Goal: Complete application form: Complete application form

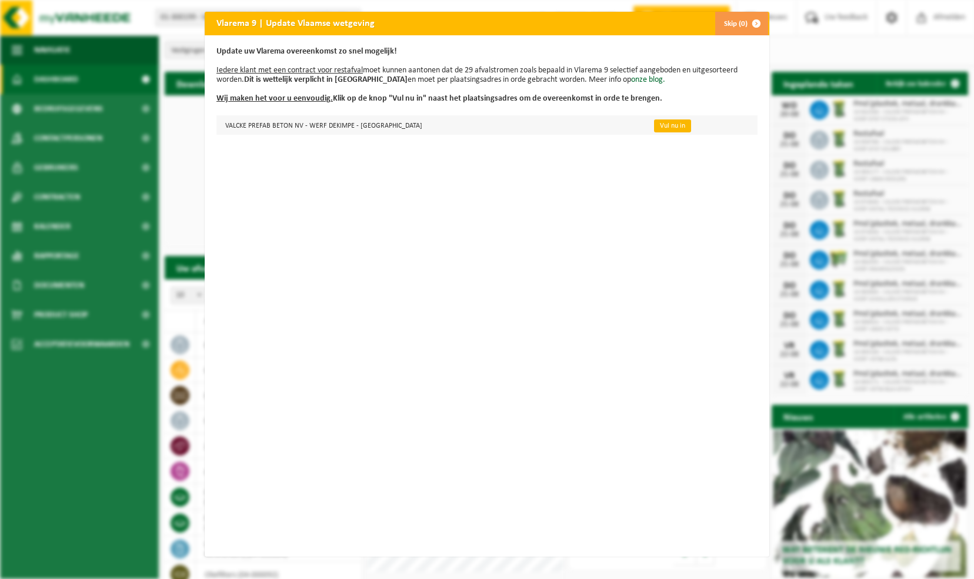
click at [654, 121] on link "Vul nu in" at bounding box center [672, 125] width 37 height 13
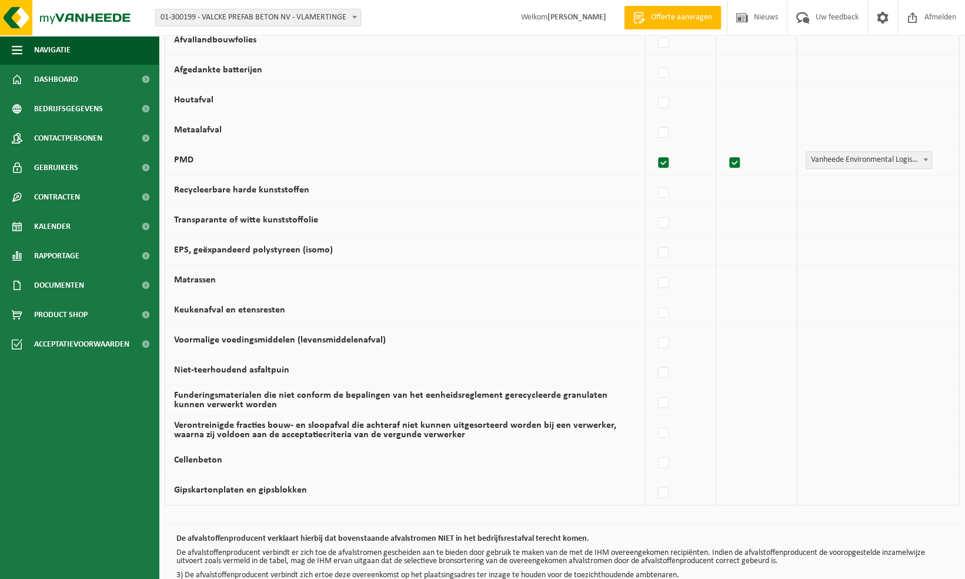
scroll to position [634, 0]
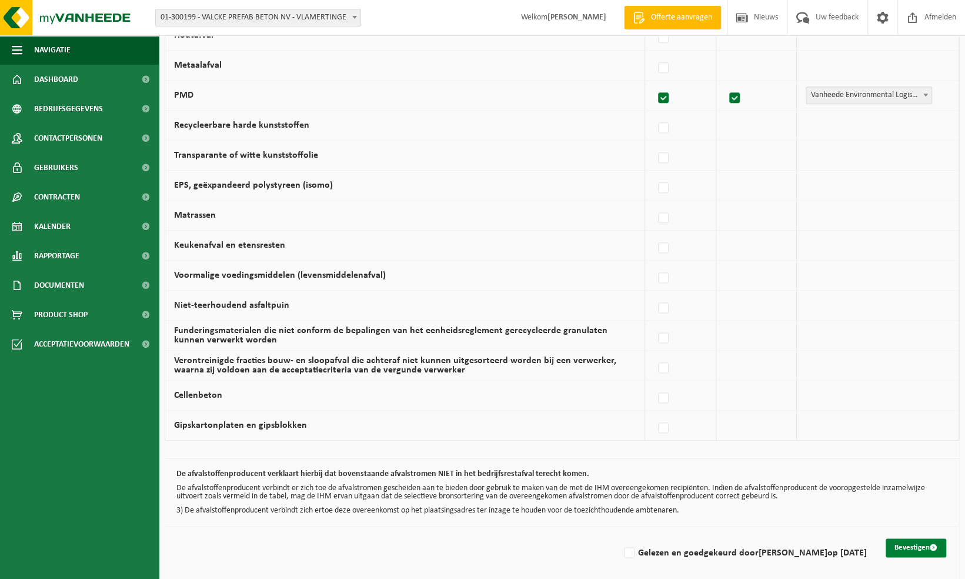
click at [906, 538] on button "Bevestigen" at bounding box center [915, 547] width 61 height 19
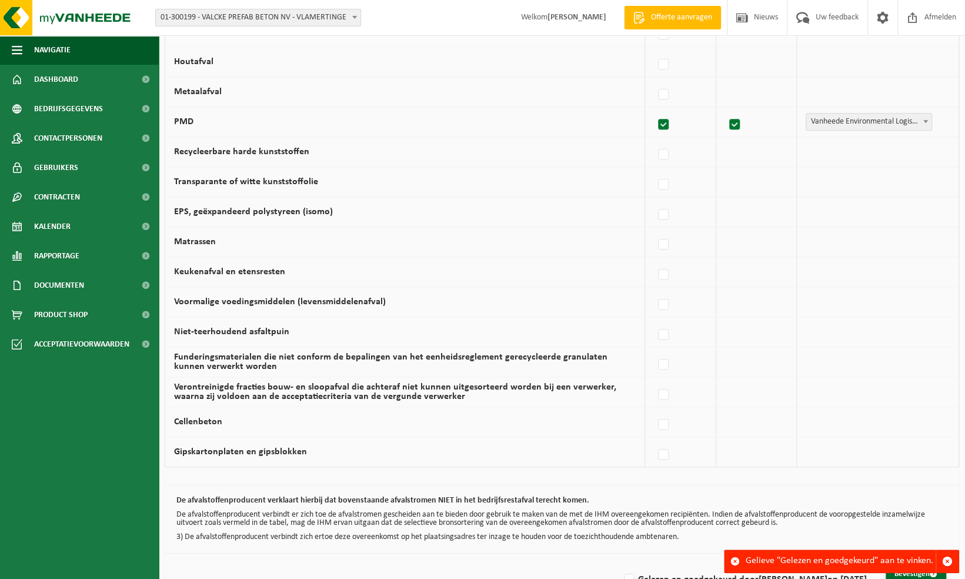
scroll to position [634, 0]
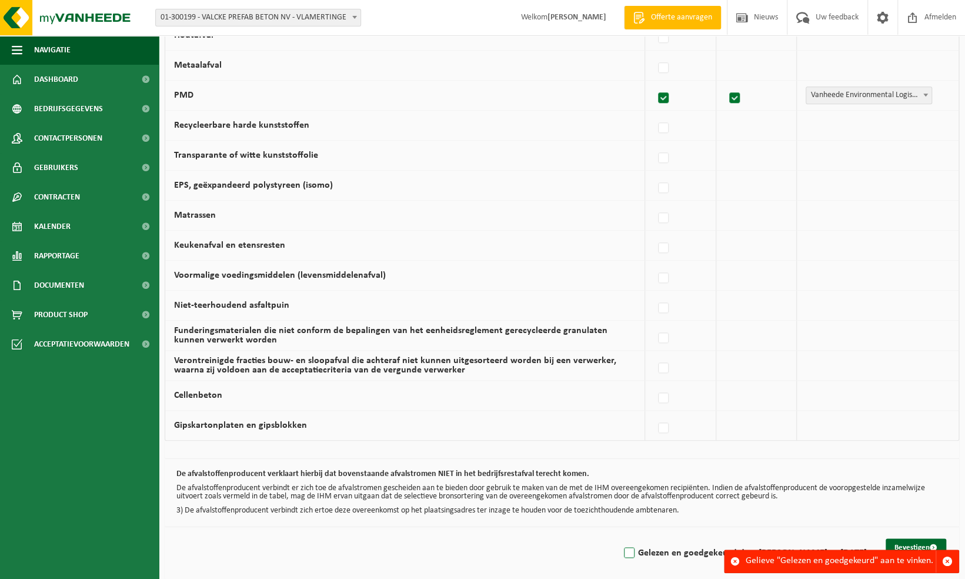
click at [629, 544] on label "Gelezen en goedgekeurd door [PERSON_NAME] op [DATE]" at bounding box center [743, 553] width 245 height 18
click at [620, 538] on input "Gelezen en goedgekeurd door [PERSON_NAME] op [DATE]" at bounding box center [619, 537] width 1 height 1
checkbox input "true"
click at [901, 538] on button "Bevestigen" at bounding box center [915, 547] width 61 height 19
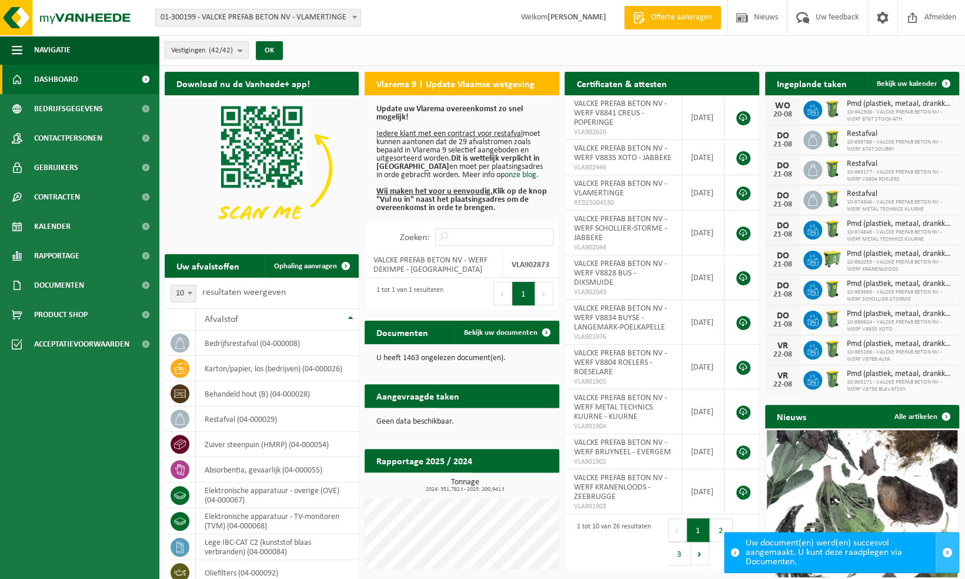
click at [948, 549] on span "button" at bounding box center [947, 552] width 11 height 11
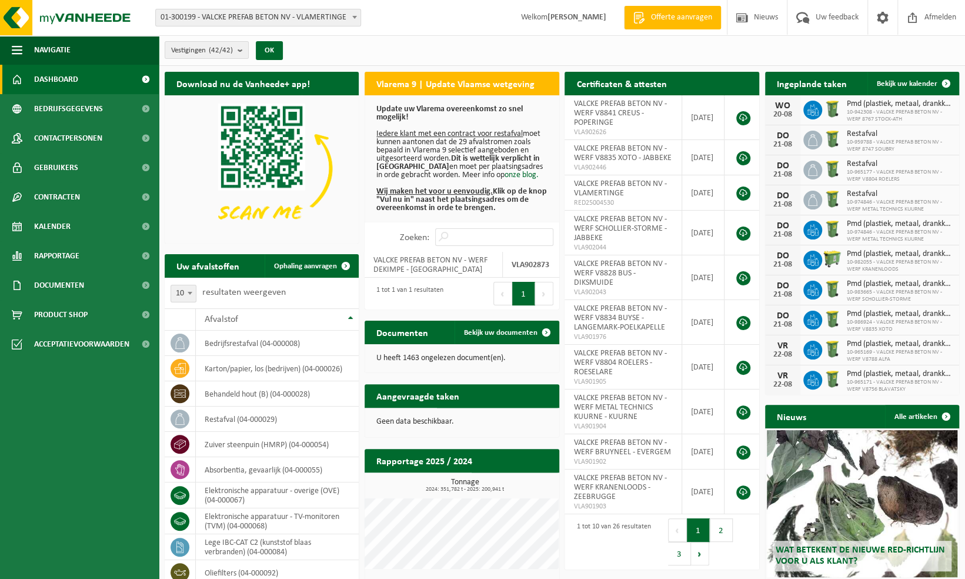
click at [660, 82] on h2 "Certificaten & attesten" at bounding box center [620, 83] width 113 height 23
